Goal: Navigation & Orientation: Find specific page/section

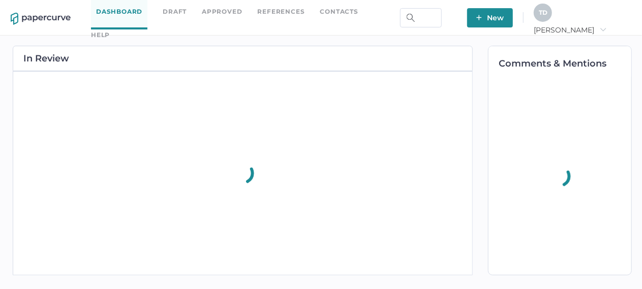
click at [184, 17] on link "Draft" at bounding box center [175, 11] width 24 height 11
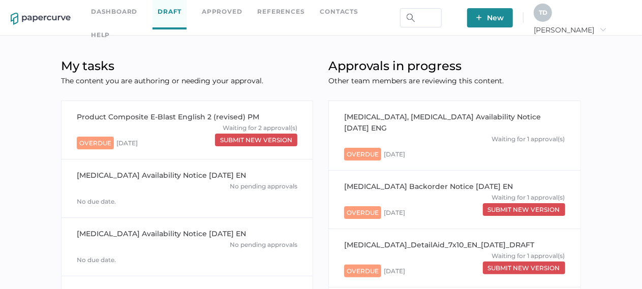
click at [108, 17] on link "Dashboard" at bounding box center [114, 11] width 46 height 11
